Goal: Task Accomplishment & Management: Manage account settings

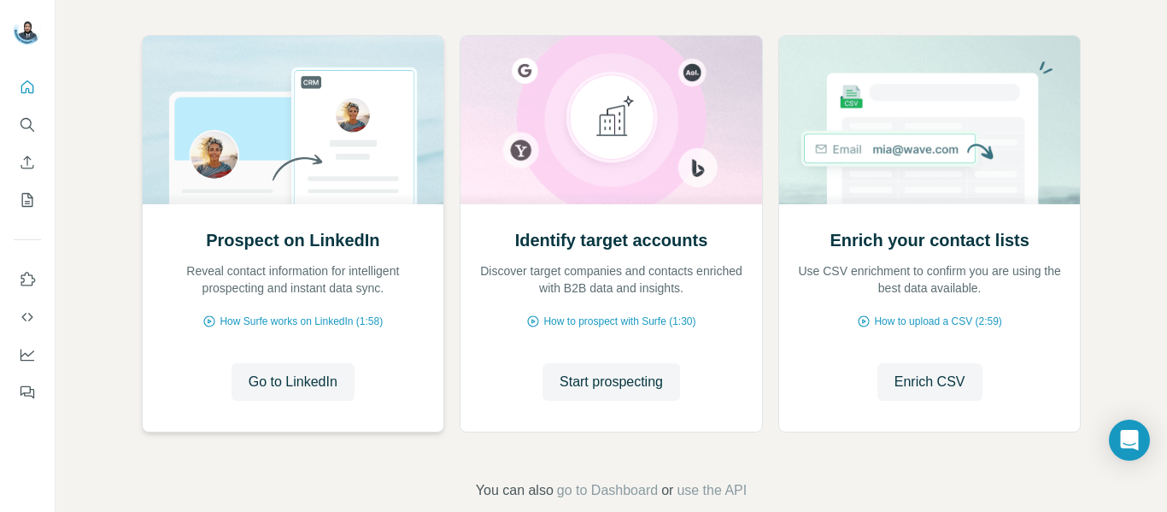
scroll to position [207, 0]
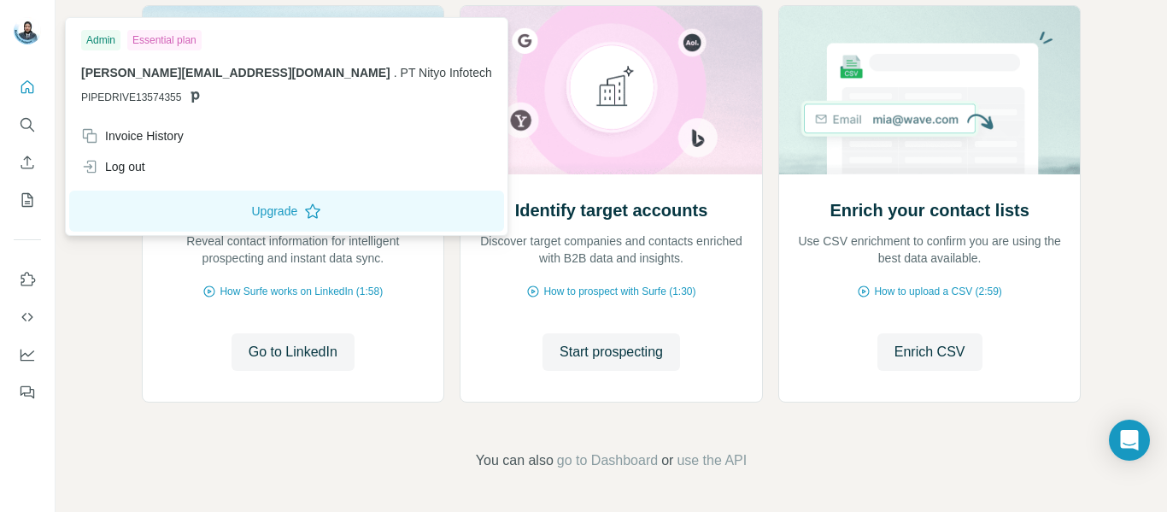
click at [32, 30] on img at bounding box center [27, 30] width 27 height 27
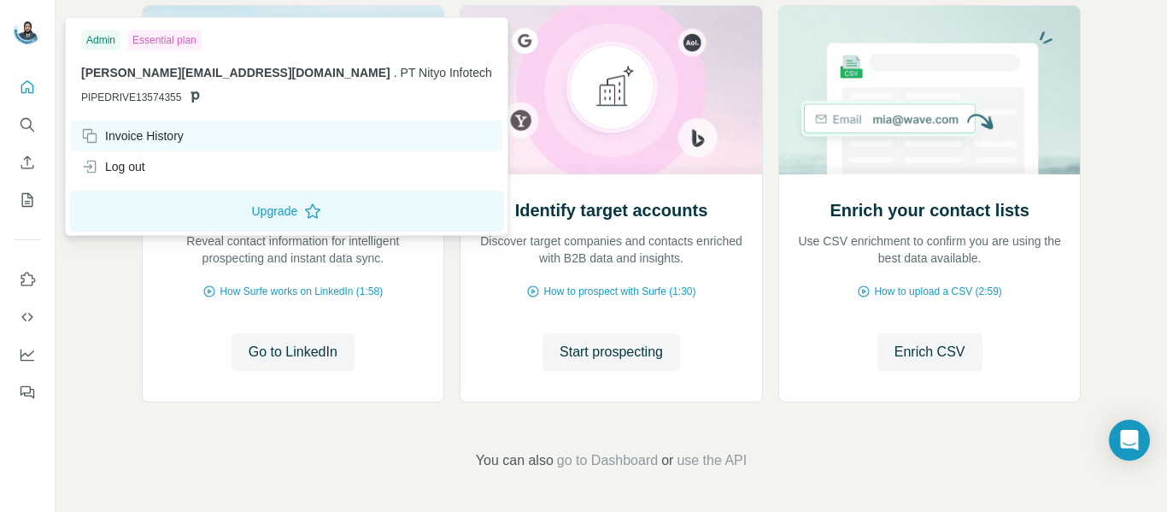
click at [116, 141] on div "Invoice History" at bounding box center [132, 135] width 103 height 17
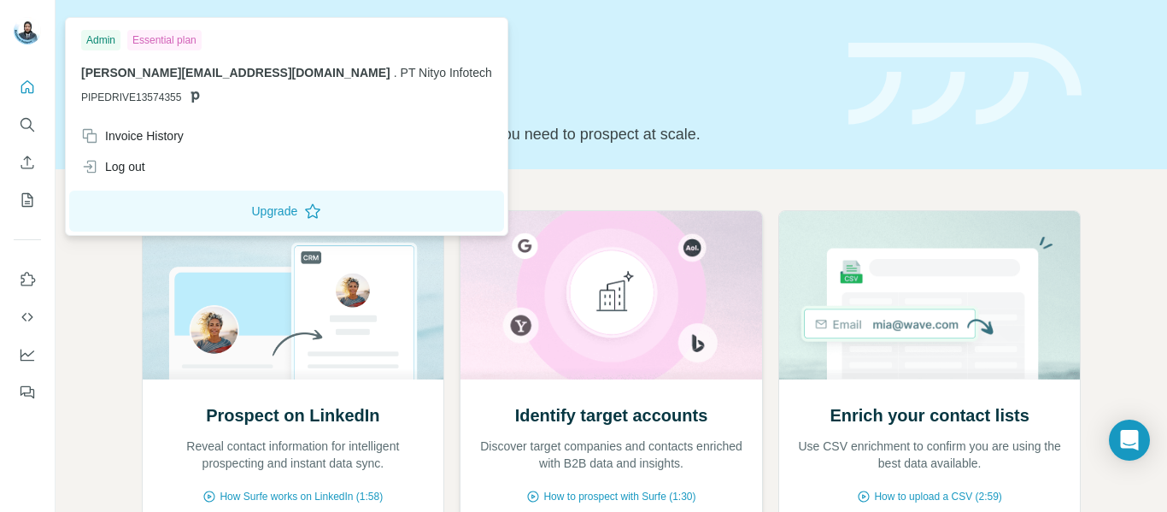
scroll to position [0, 0]
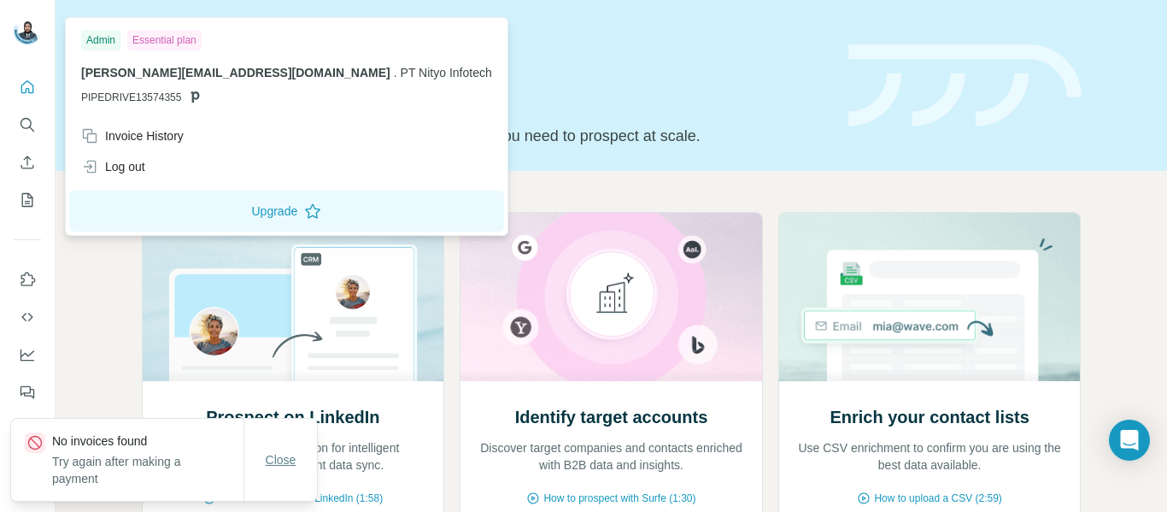
click at [280, 461] on span "Close" at bounding box center [281, 459] width 31 height 17
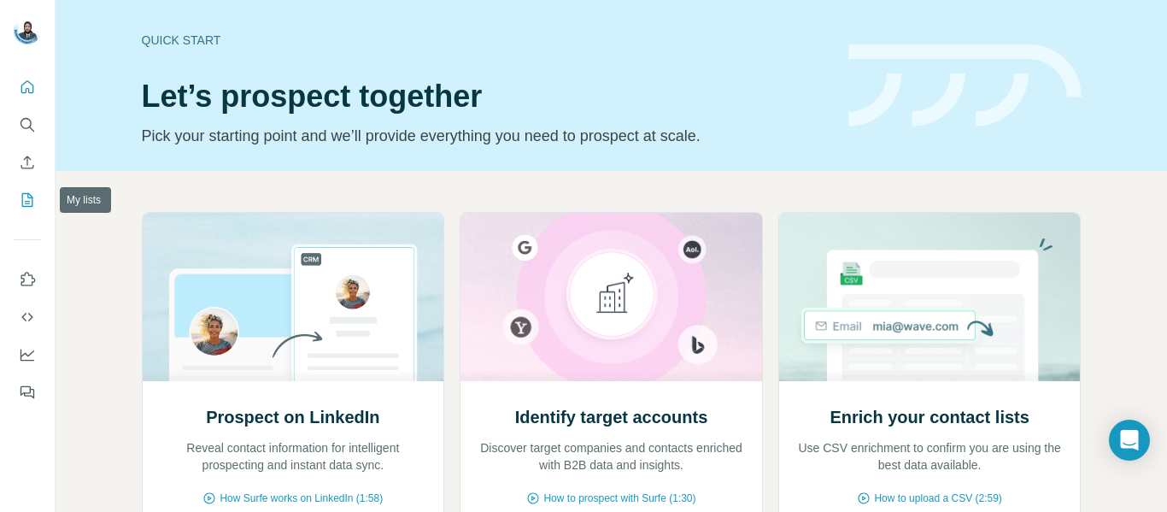
click at [30, 198] on icon "My lists" at bounding box center [29, 198] width 9 height 11
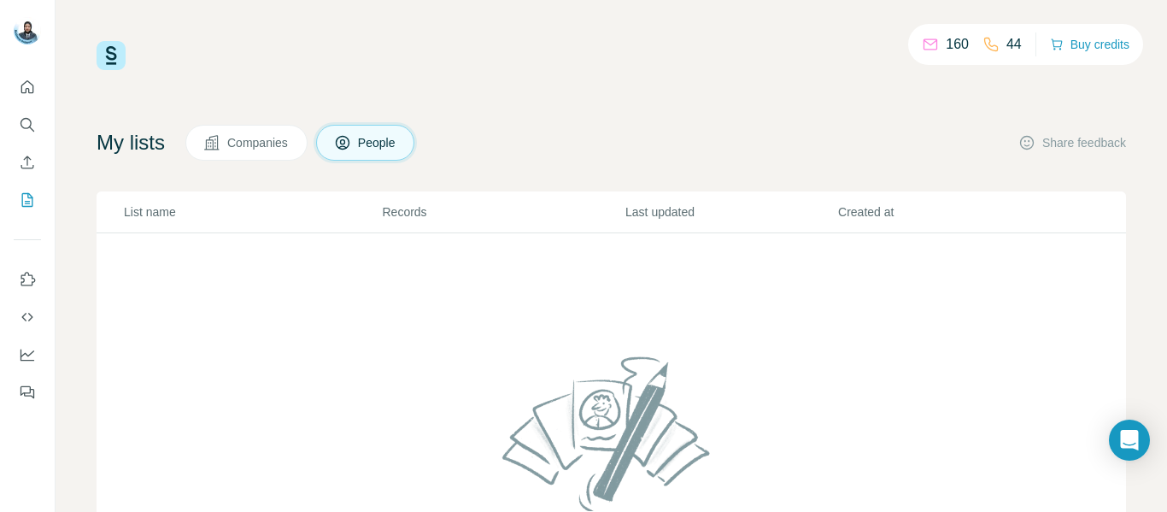
scroll to position [1, 0]
click at [929, 43] on icon at bounding box center [930, 44] width 17 height 17
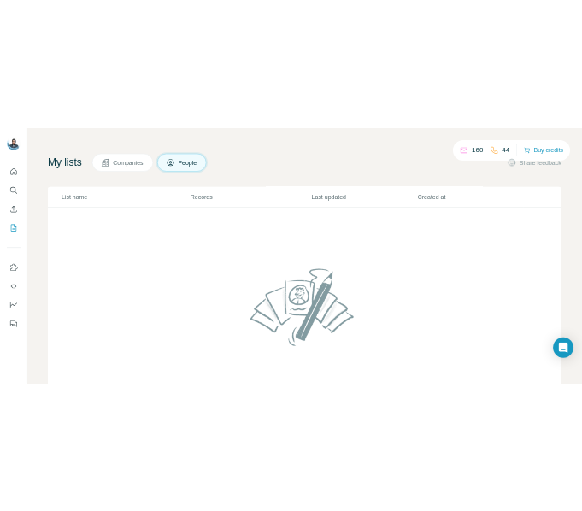
scroll to position [182, 0]
